Goal: Obtain resource: Obtain resource

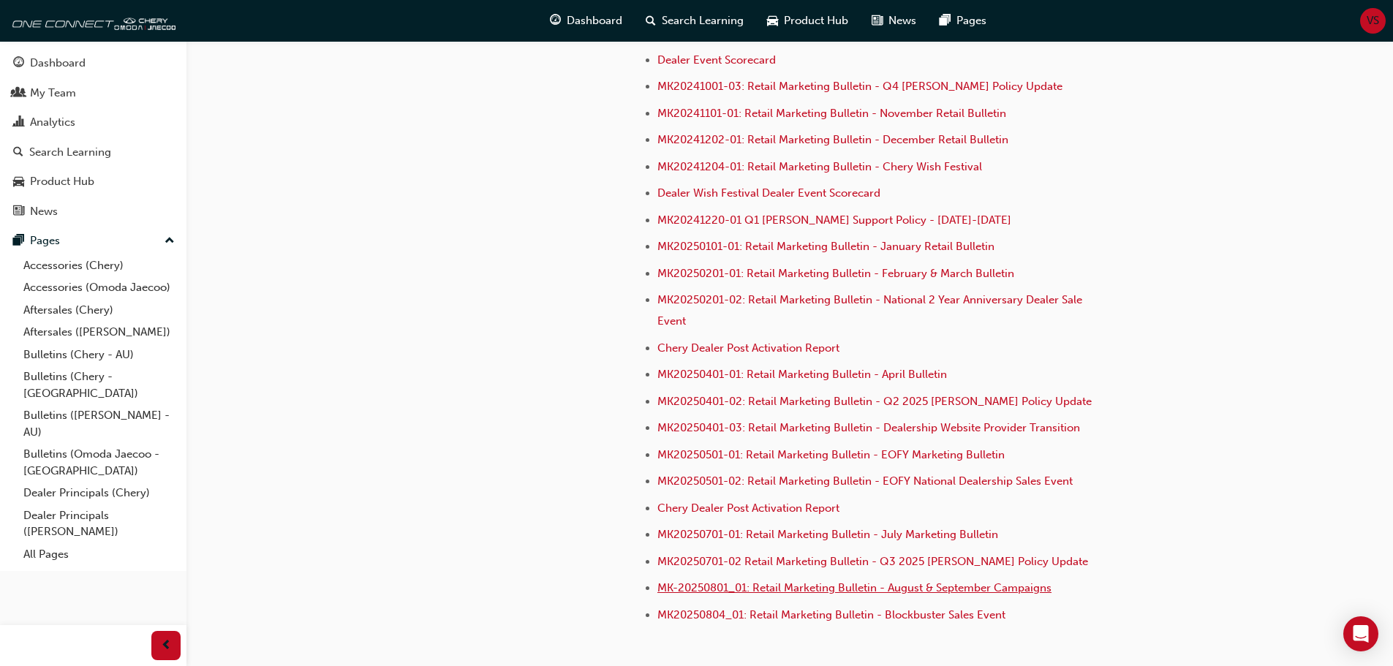
scroll to position [4003, 0]
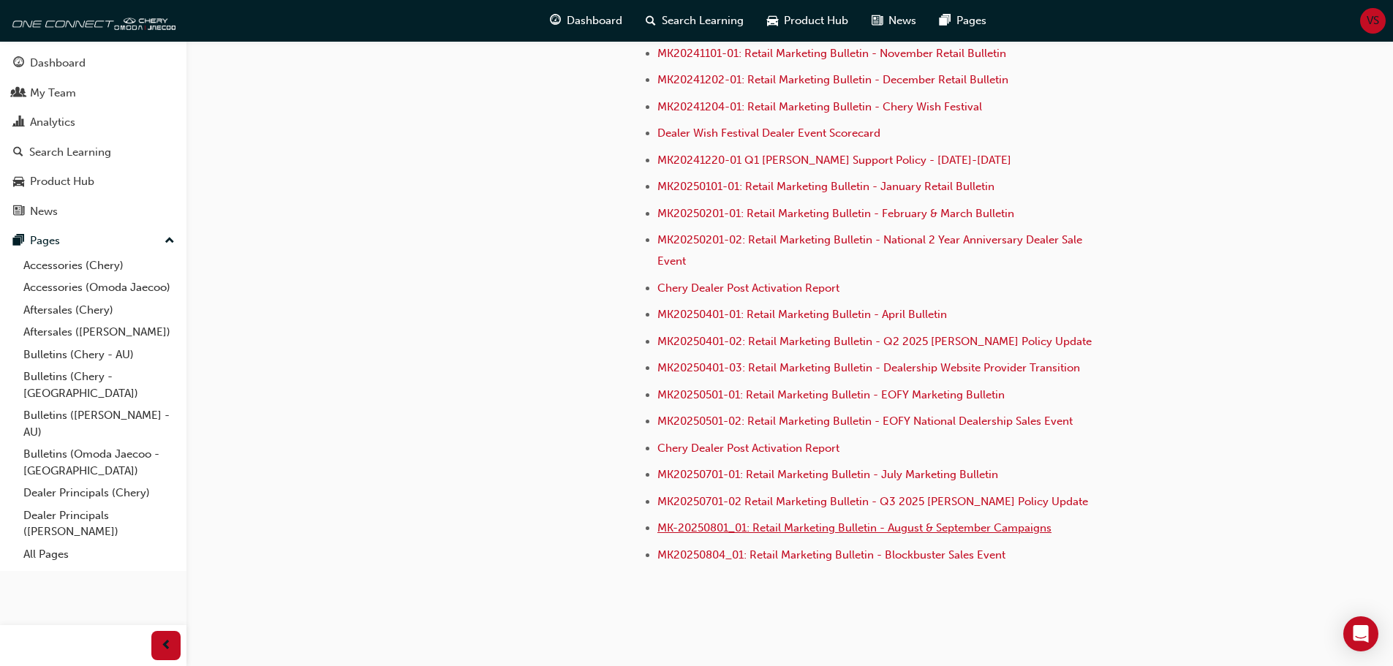
click at [722, 522] on span "MK-20250801_01: Retail Marketing Bulletin - August & September Campaigns" at bounding box center [855, 528] width 394 height 13
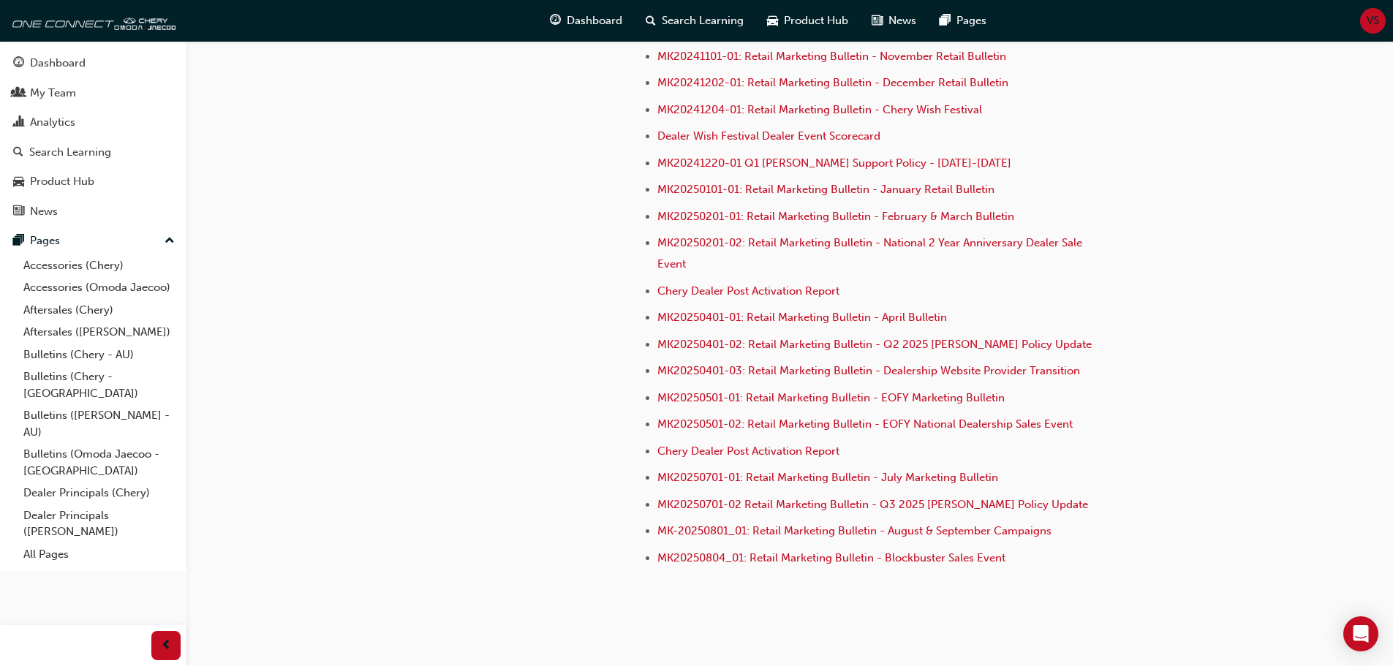
scroll to position [4003, 0]
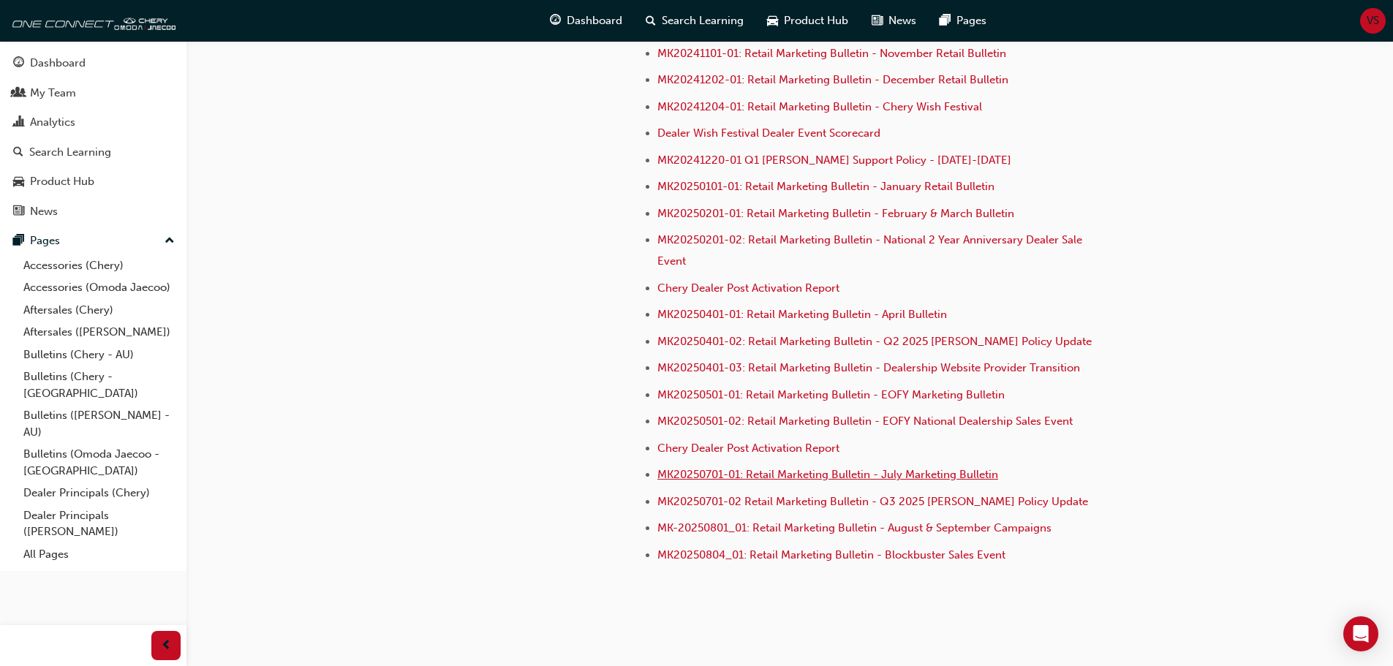
click at [761, 468] on span "MK20250701-01: Retail Marketing Bulletin - July Marketing Bulletin" at bounding box center [828, 474] width 341 height 13
